Goal: Task Accomplishment & Management: Use online tool/utility

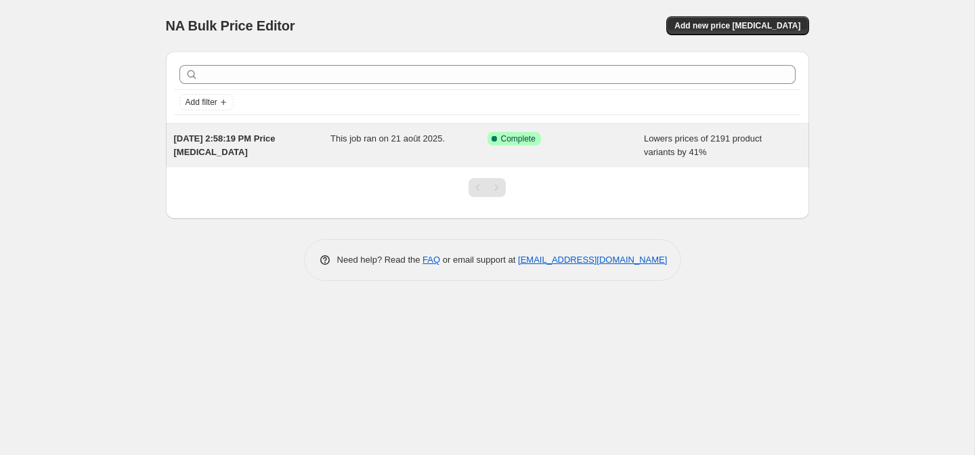
click at [480, 148] on div "This job ran on 21 août 2025." at bounding box center [409, 145] width 157 height 27
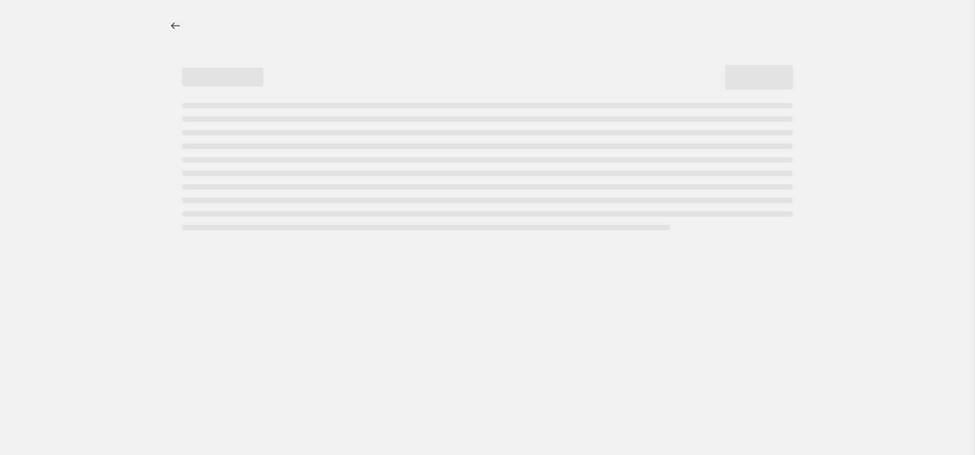
select select "percentage"
